Goal: Information Seeking & Learning: Learn about a topic

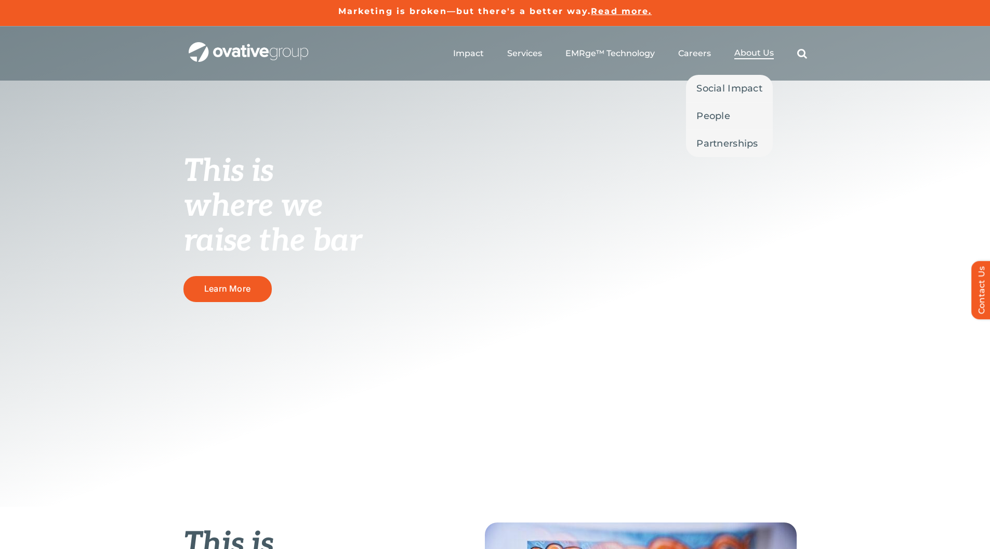
click at [745, 54] on span "About Us" at bounding box center [755, 53] width 40 height 10
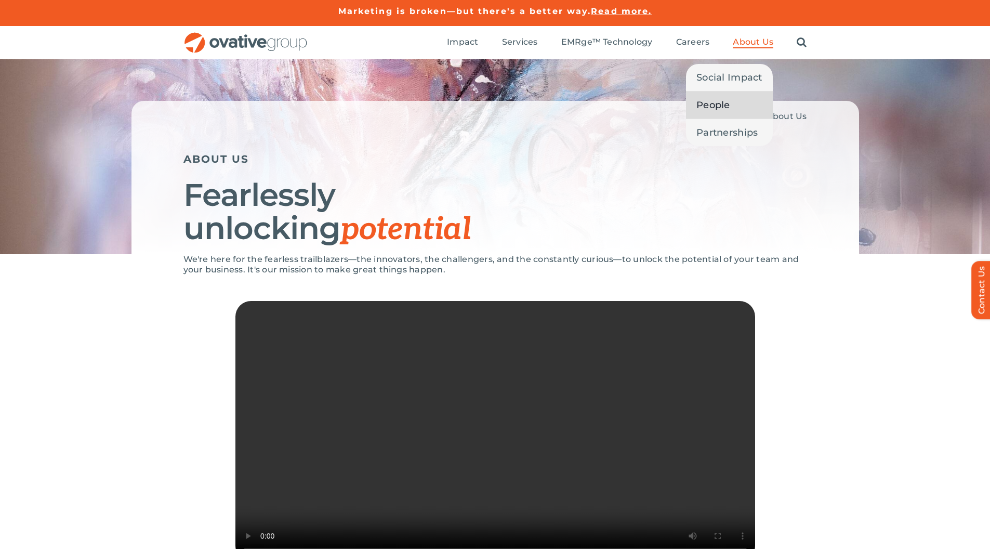
click at [726, 101] on span "People" at bounding box center [714, 105] width 34 height 15
click at [714, 105] on span "People" at bounding box center [714, 105] width 34 height 15
click at [720, 103] on span "People" at bounding box center [714, 105] width 34 height 15
click at [721, 103] on span "People" at bounding box center [714, 105] width 34 height 15
click at [745, 100] on link "People" at bounding box center [729, 104] width 87 height 27
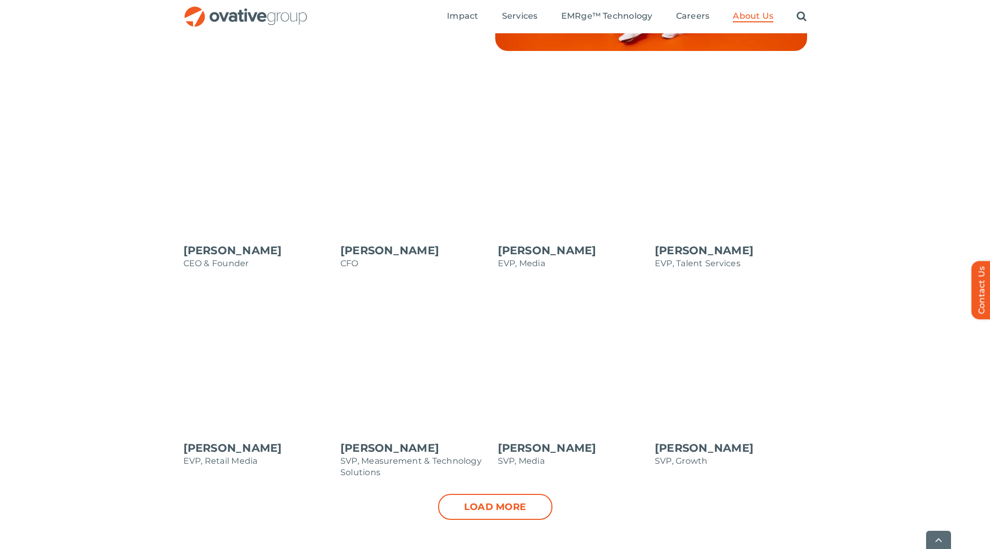
scroll to position [859, 0]
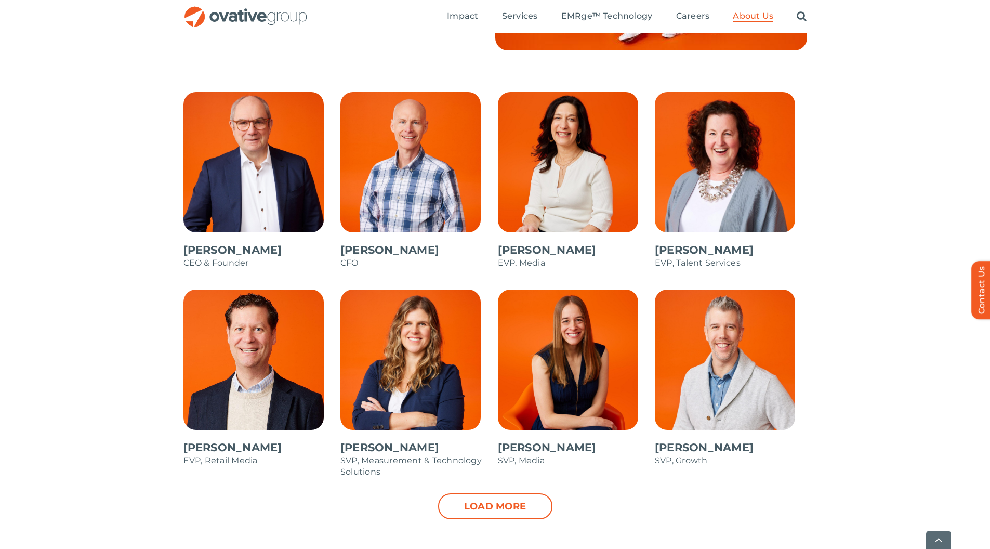
click at [592, 154] on span at bounding box center [574, 185] width 152 height 187
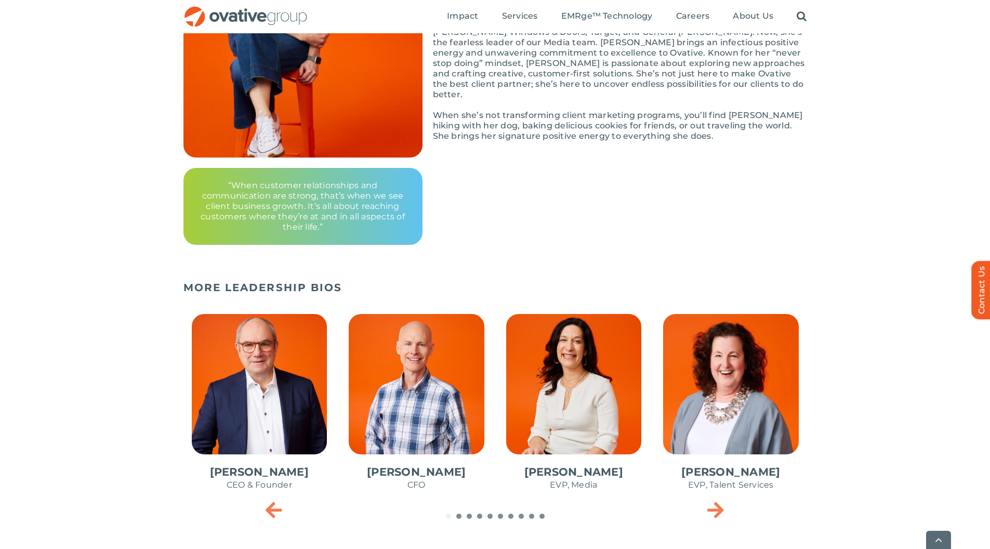
scroll to position [305, 0]
